Goal: Complete application form: Complete application form

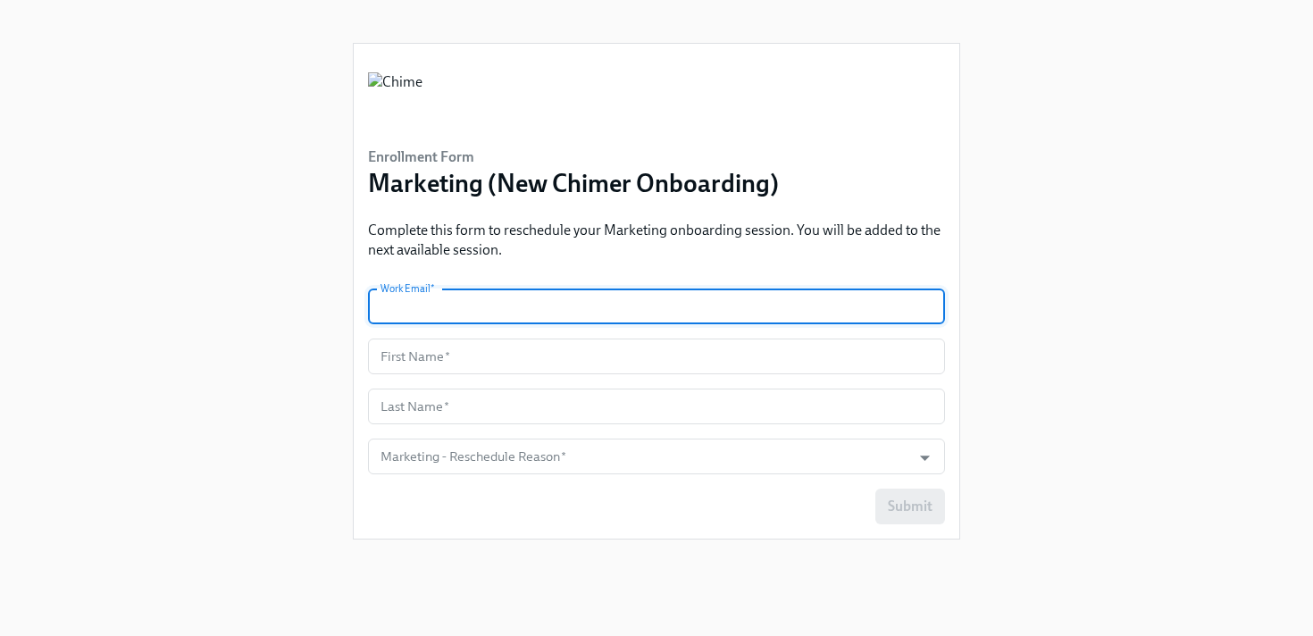
click at [476, 308] on input "text" at bounding box center [656, 306] width 577 height 36
type input "[PERSON_NAME][EMAIL_ADDRESS][PERSON_NAME][DOMAIN_NAME]"
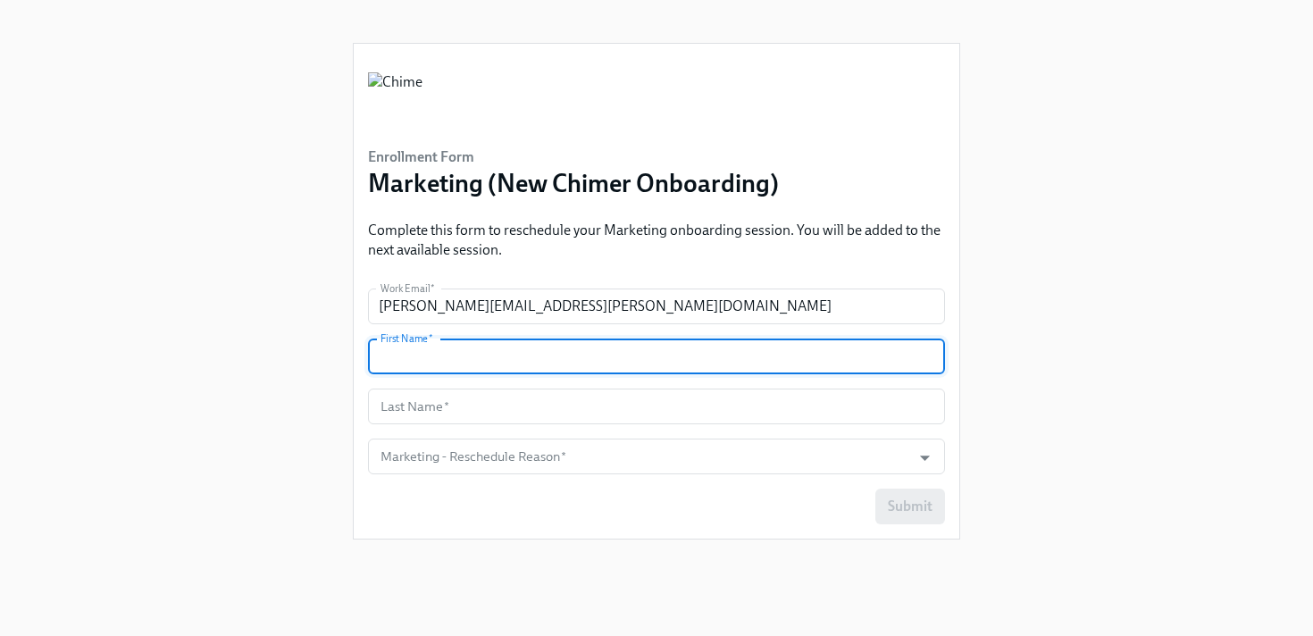
click at [435, 359] on input "text" at bounding box center [656, 356] width 577 height 36
type input "[PERSON_NAME]"
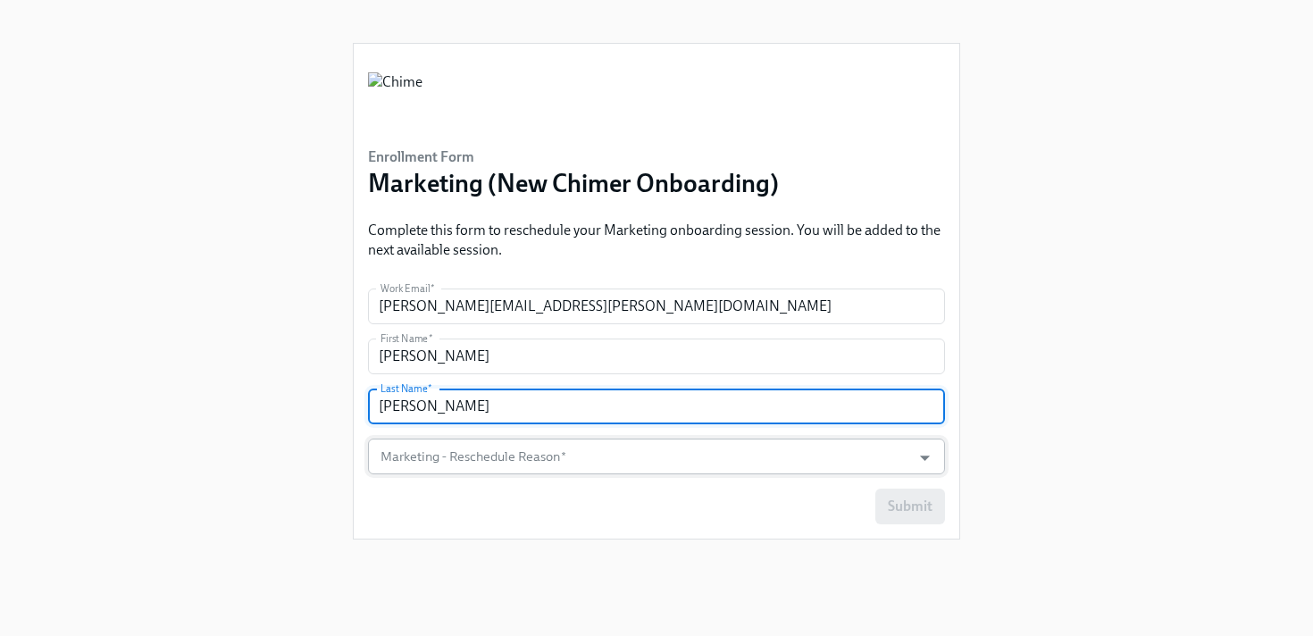
type input "[PERSON_NAME]"
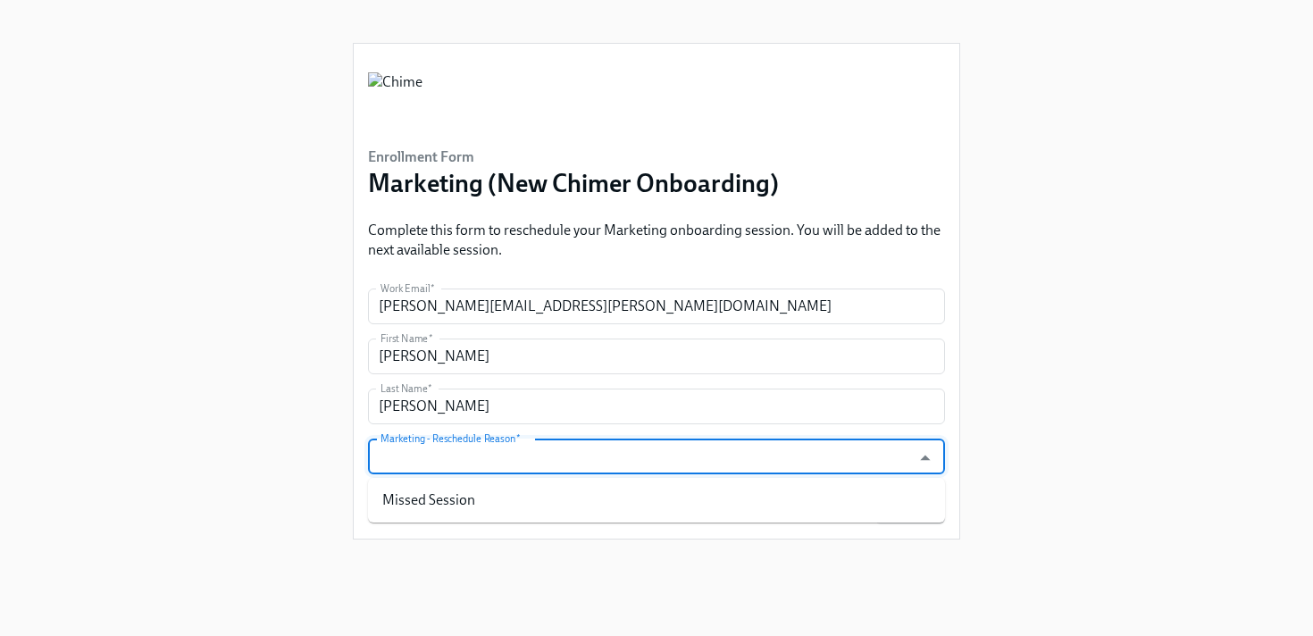
click at [636, 470] on input "Marketing - Reschedule Reason   *" at bounding box center [639, 456] width 525 height 36
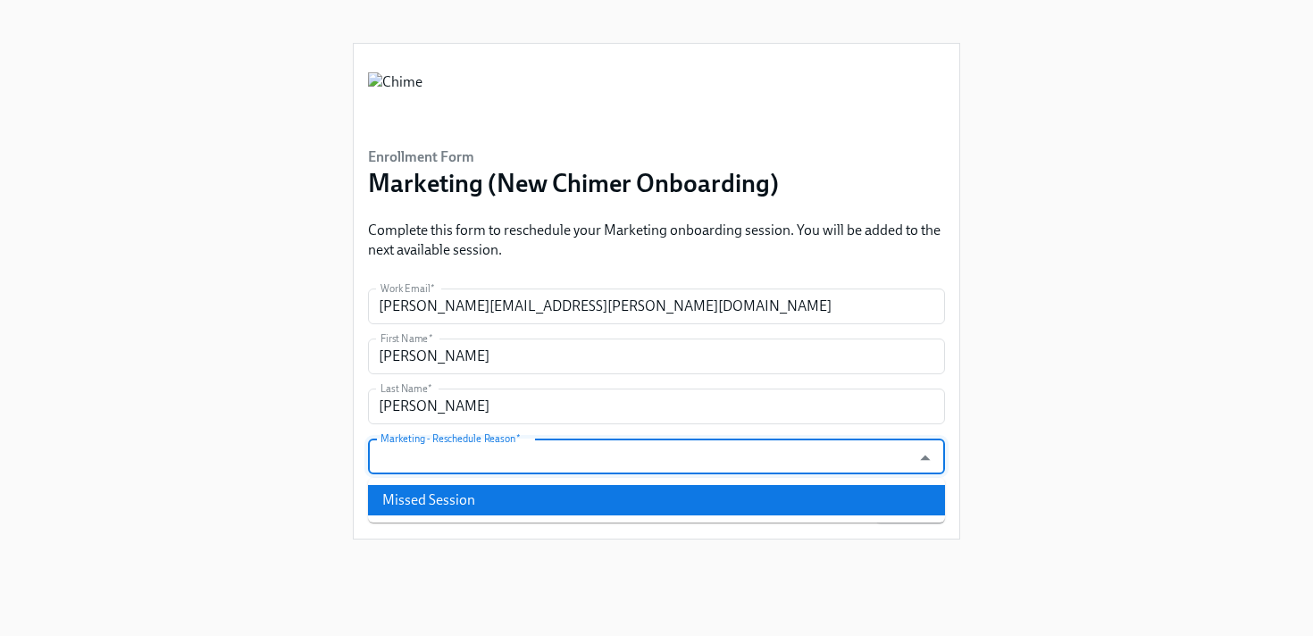
click at [557, 506] on li "Missed Session" at bounding box center [656, 500] width 577 height 30
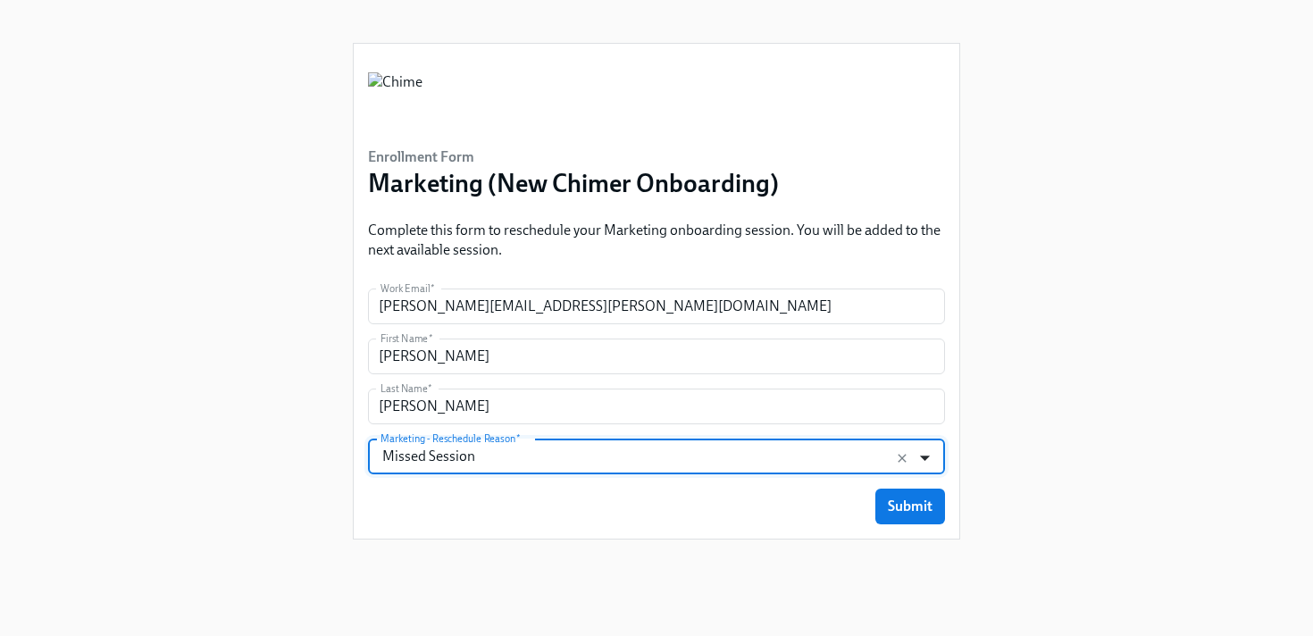
click at [922, 457] on icon "Open" at bounding box center [925, 457] width 10 height 5
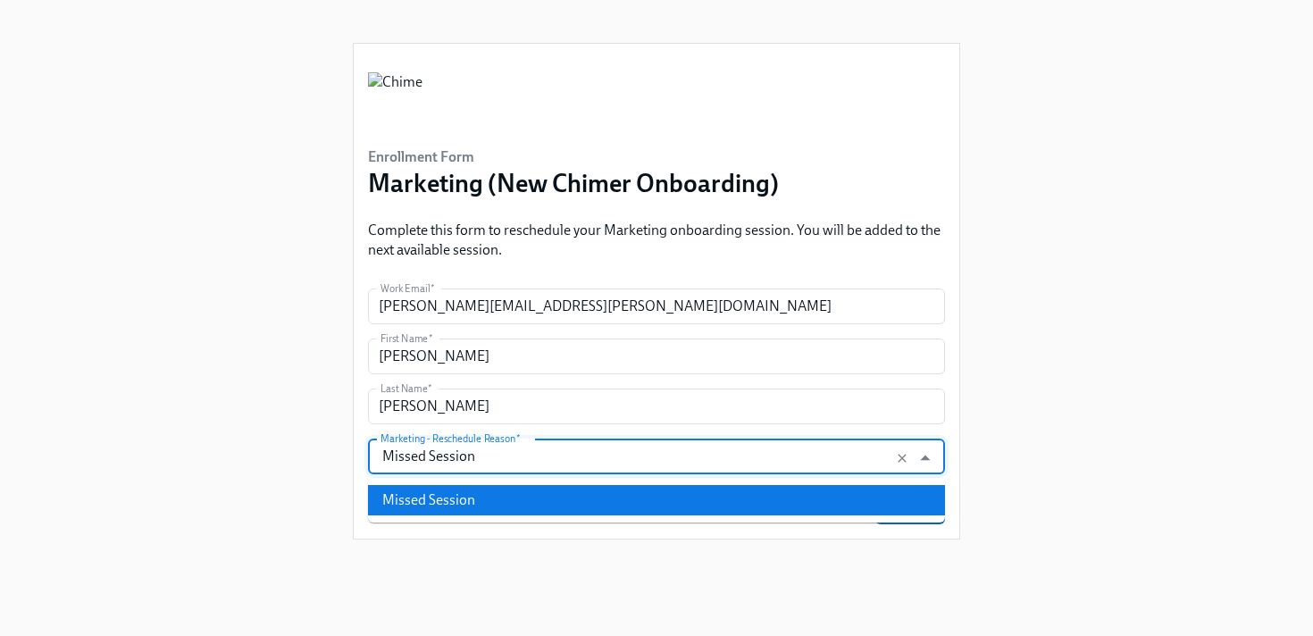
click at [653, 463] on input "Missed Session" at bounding box center [639, 456] width 525 height 36
type input "M"
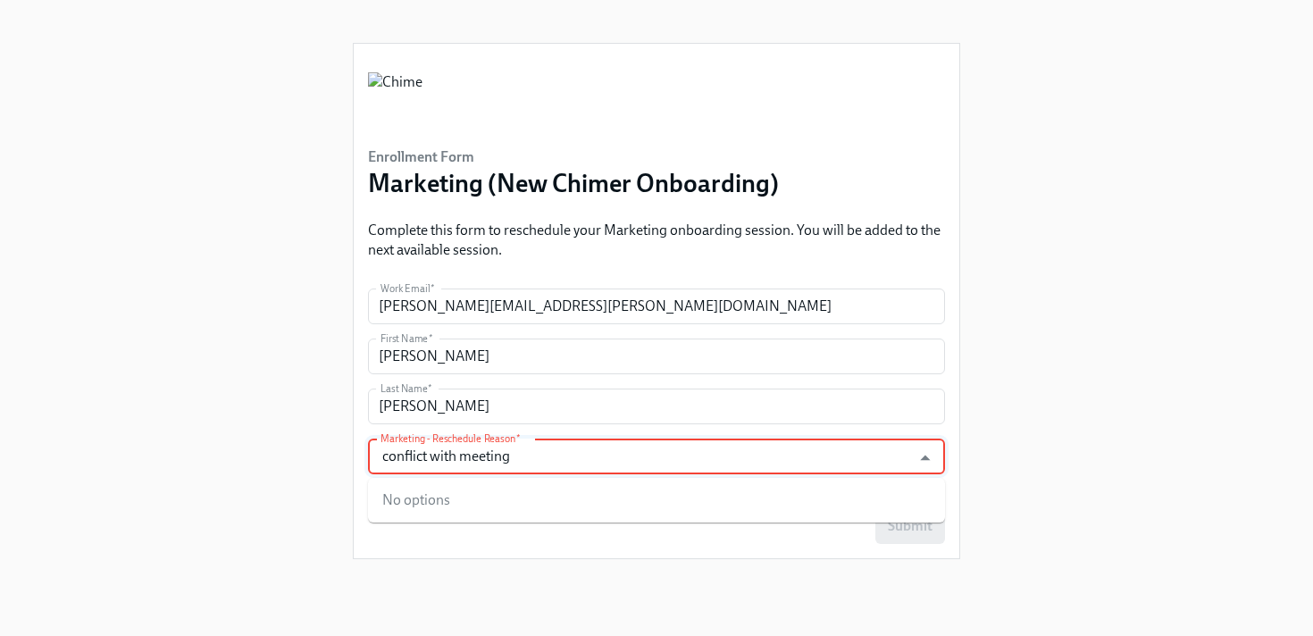
type input "conflict with meeting"
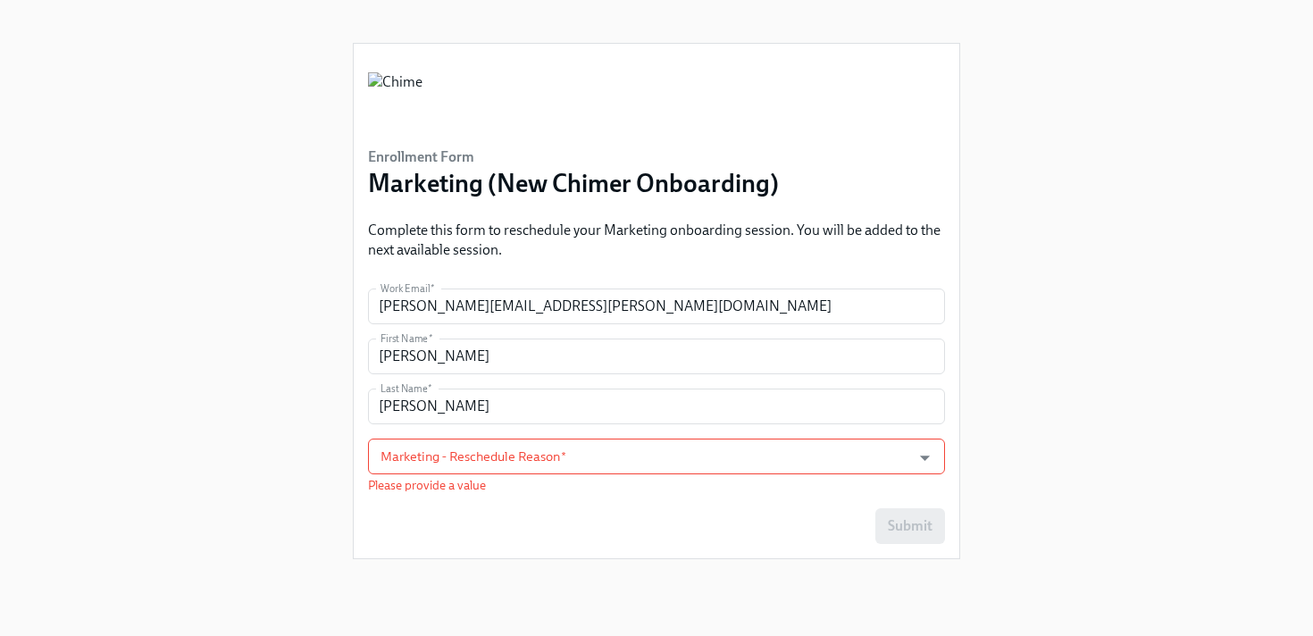
click at [263, 487] on div "Enrollment Form Marketing (New Chimer Onboarding) Complete this form to resched…" at bounding box center [657, 296] width 1256 height 593
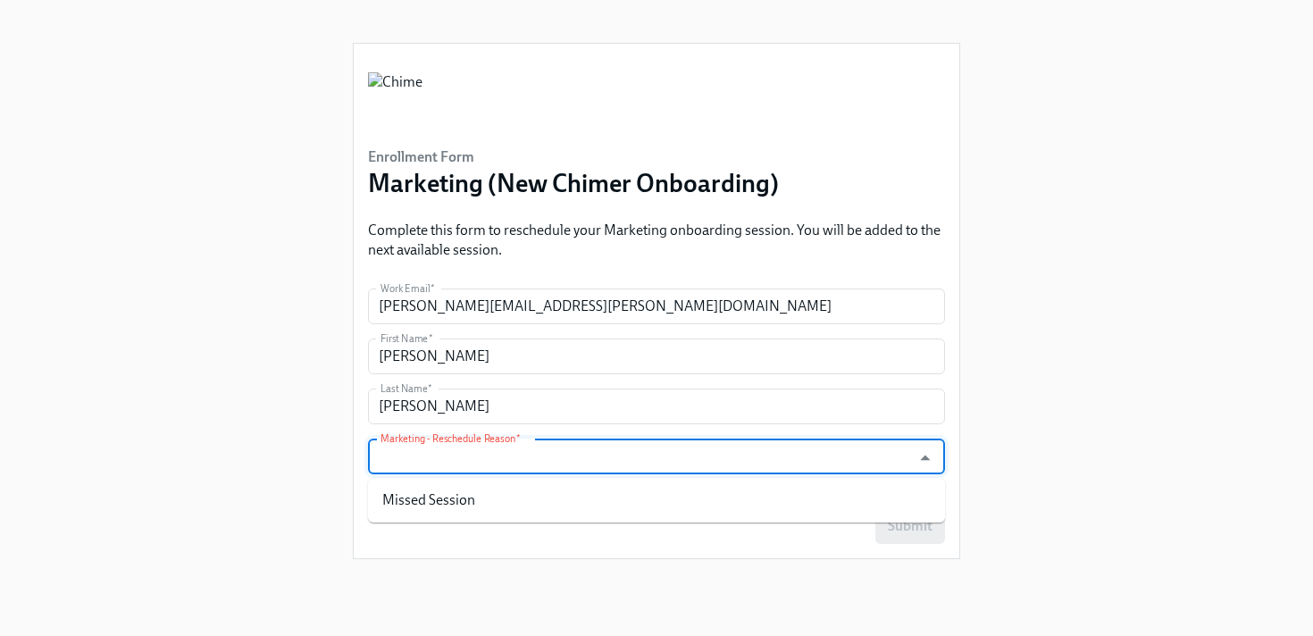
click at [683, 463] on input "Marketing - Reschedule Reason   *" at bounding box center [639, 456] width 525 height 36
